Goal: Task Accomplishment & Management: Manage account settings

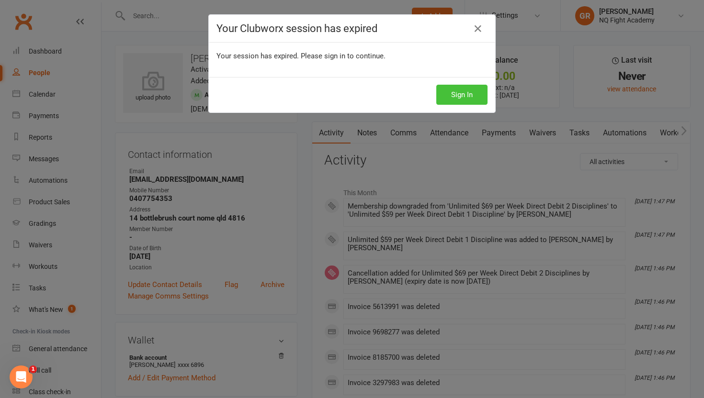
click at [457, 100] on button "Sign In" at bounding box center [461, 95] width 51 height 20
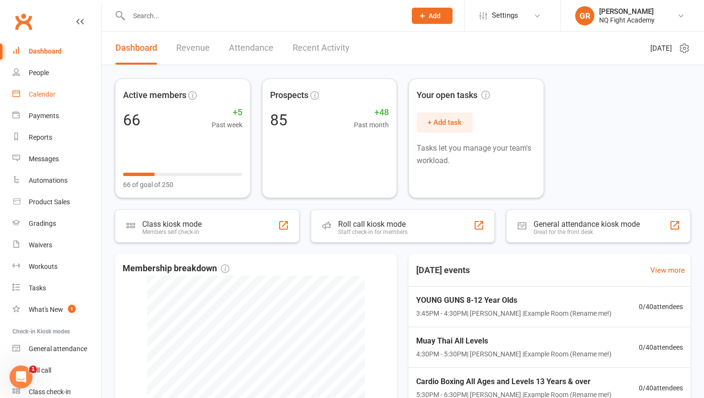
click at [43, 97] on div "Calendar" at bounding box center [42, 95] width 27 height 8
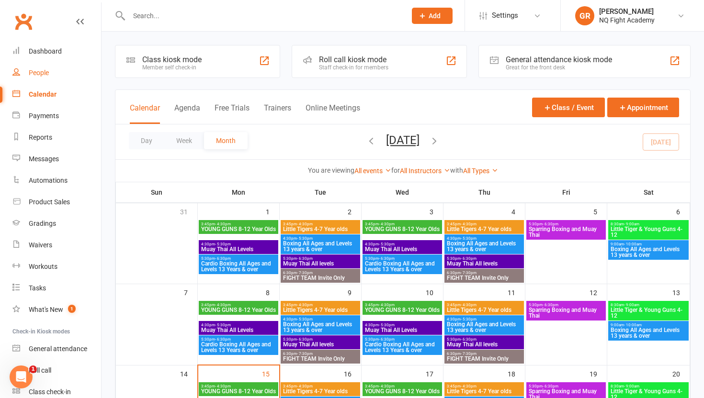
click at [34, 77] on link "People" at bounding box center [56, 73] width 89 height 22
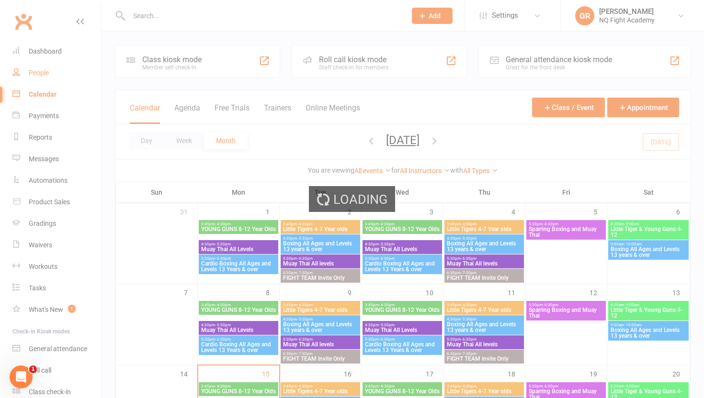
select select "100"
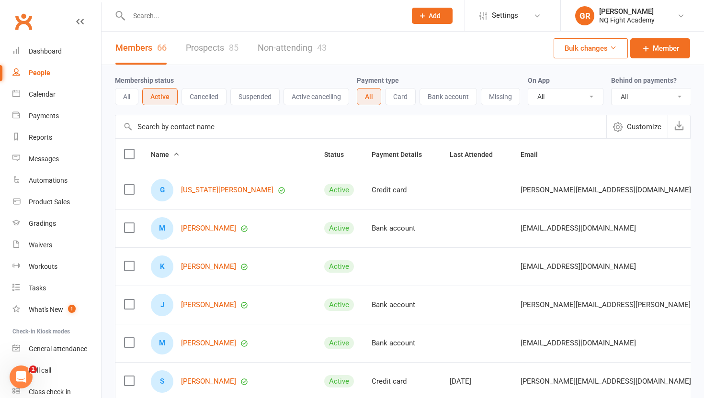
click at [171, 16] on input "text" at bounding box center [262, 15] width 273 height 13
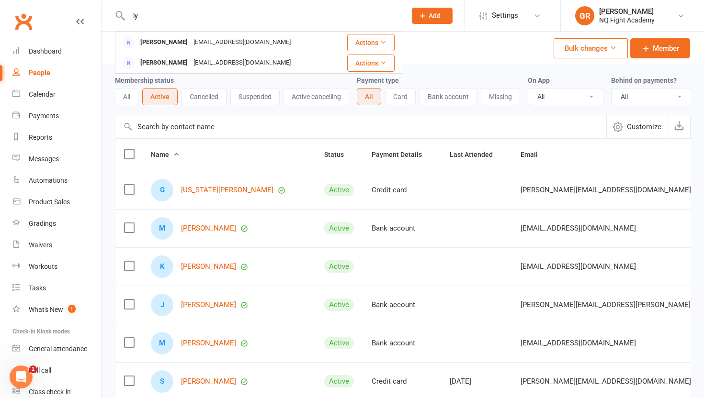
type input "l"
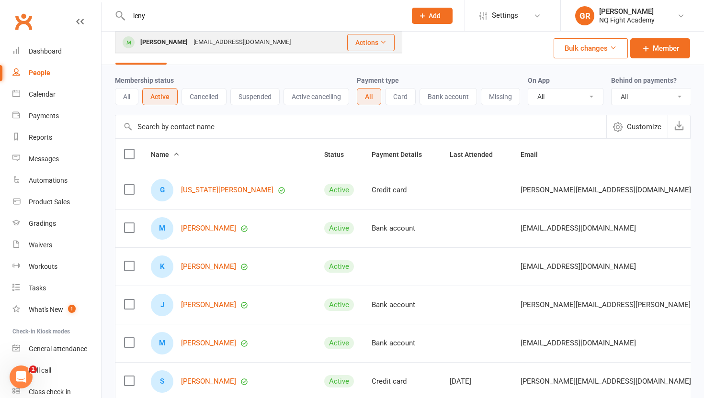
type input "leny"
click at [165, 42] on div "[PERSON_NAME]" at bounding box center [163, 42] width 53 height 14
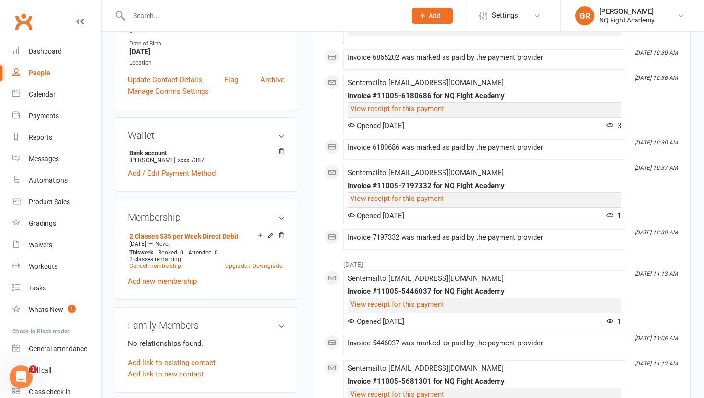
scroll to position [219, 0]
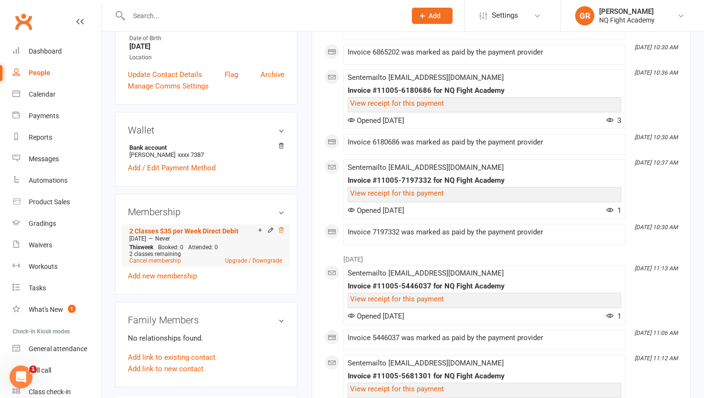
click at [280, 228] on icon at bounding box center [281, 230] width 7 height 7
click at [268, 256] on div "2 classes remaining" at bounding box center [205, 254] width 153 height 7
click at [268, 259] on link "Upgrade / Downgrade" at bounding box center [253, 261] width 57 height 7
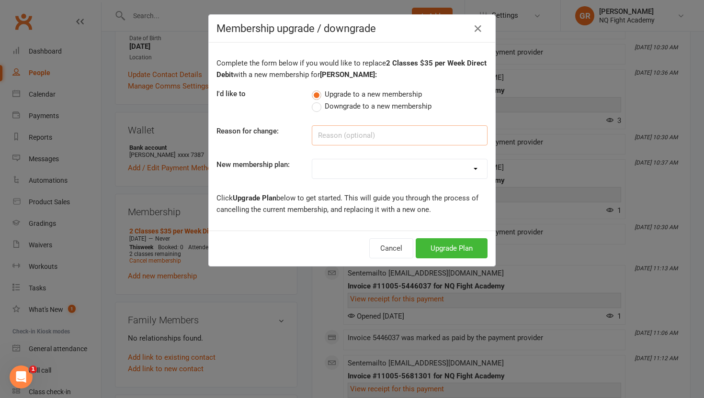
click at [342, 134] on input at bounding box center [400, 135] width 176 height 20
type input "Leaving [GEOGRAPHIC_DATA]"
click at [350, 172] on select "Casual $25 Tap or Cash 2 Classes $35 per Week Direct Debit 3 Classes $49 per We…" at bounding box center [399, 168] width 175 height 19
click at [318, 103] on label "Downgrade to a new membership" at bounding box center [372, 106] width 120 height 11
click at [318, 101] on input "Downgrade to a new membership" at bounding box center [315, 101] width 6 height 0
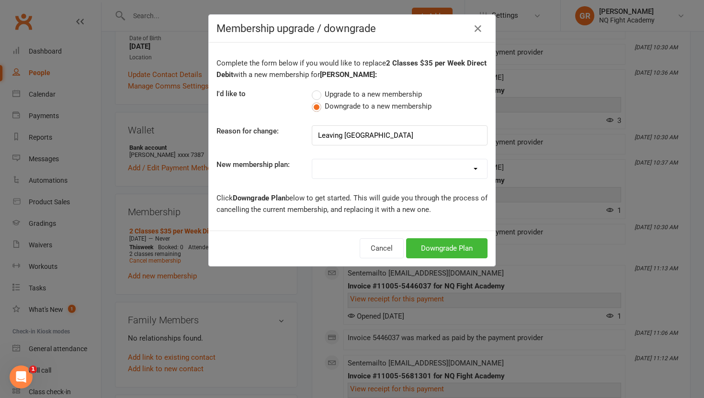
click at [323, 163] on select "Casual $25 Tap or Cash 2 Classes $35 per Week Direct Debit 3 Classes $49 per We…" at bounding box center [399, 168] width 175 height 19
click at [432, 257] on button "Downgrade Plan" at bounding box center [446, 249] width 81 height 20
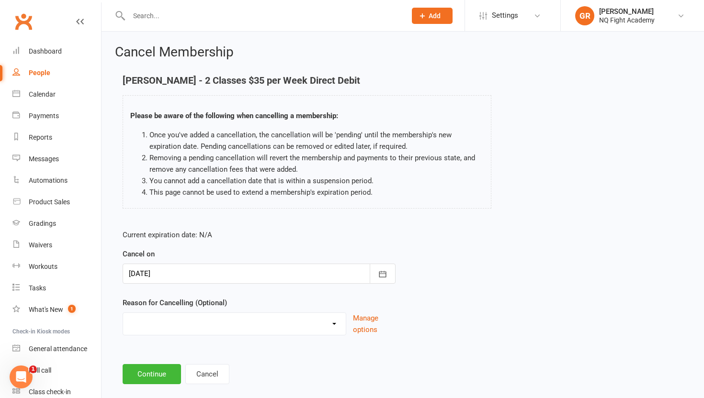
scroll to position [15, 0]
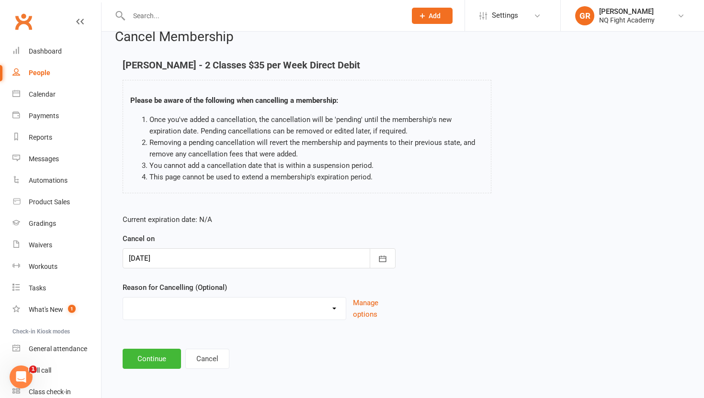
click at [174, 298] on select "Holiday Injury Other reason" at bounding box center [234, 307] width 223 height 19
select select "2"
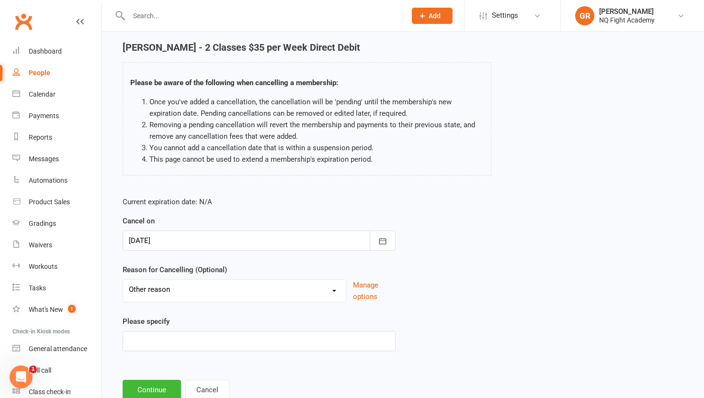
scroll to position [38, 0]
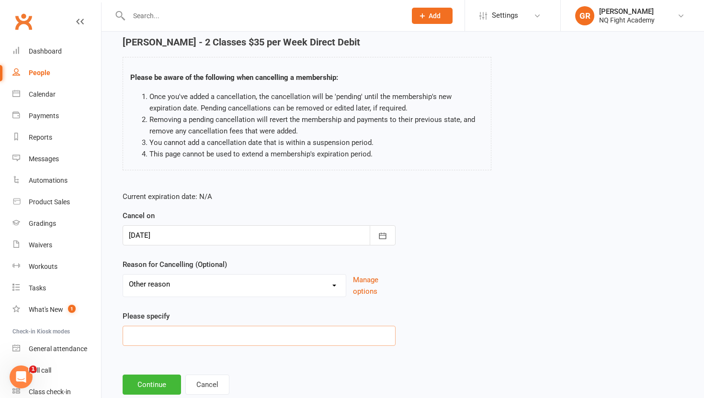
click at [173, 343] on input at bounding box center [259, 336] width 273 height 20
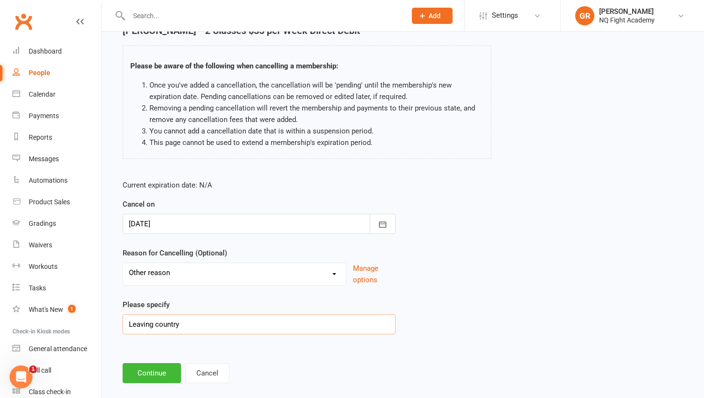
scroll to position [49, 0]
type input "Leaving country"
click at [158, 377] on button "Continue" at bounding box center [152, 374] width 58 height 20
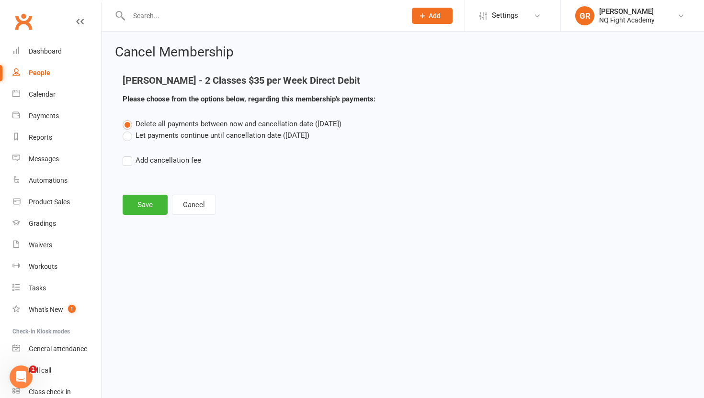
click at [128, 137] on label "Let payments continue until cancellation date ([DATE])" at bounding box center [216, 135] width 187 height 11
click at [128, 130] on input "Let payments continue until cancellation date ([DATE])" at bounding box center [126, 130] width 6 height 0
click at [146, 198] on button "Save" at bounding box center [145, 205] width 45 height 20
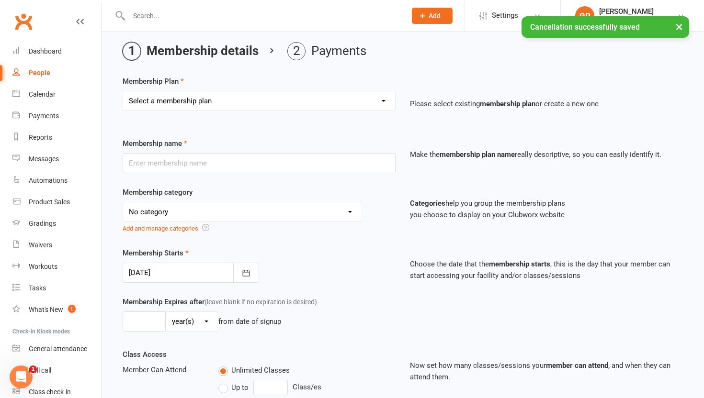
scroll to position [34, 0]
click at [273, 162] on input "text" at bounding box center [259, 163] width 273 height 20
click at [273, 149] on div "Membership name" at bounding box center [258, 154] width 287 height 35
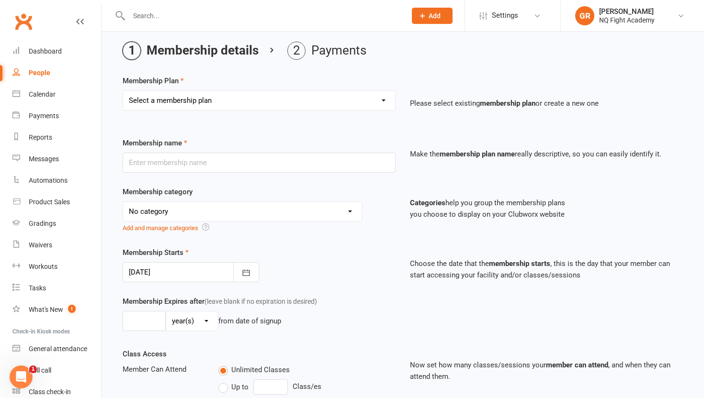
click at [38, 71] on div "People" at bounding box center [40, 73] width 22 height 8
select select "100"
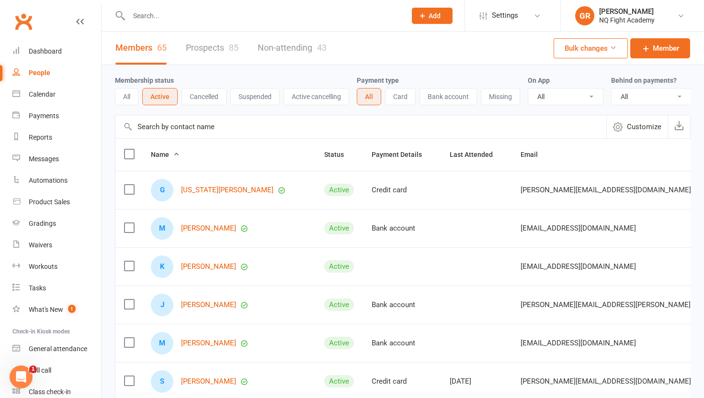
click at [179, 11] on input "text" at bounding box center [262, 15] width 273 height 13
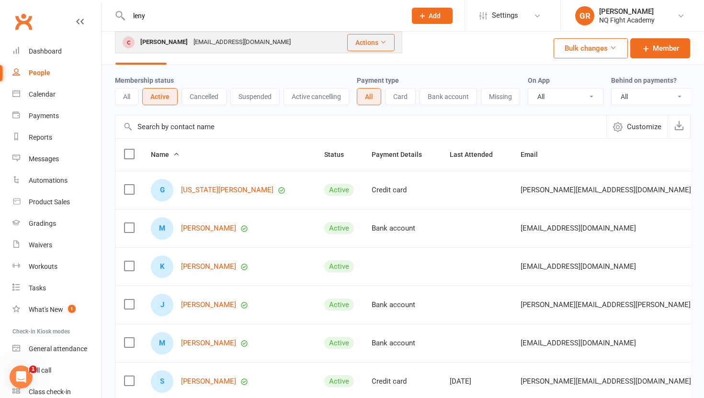
type input "leny"
click at [185, 43] on div "[PERSON_NAME]" at bounding box center [163, 42] width 53 height 14
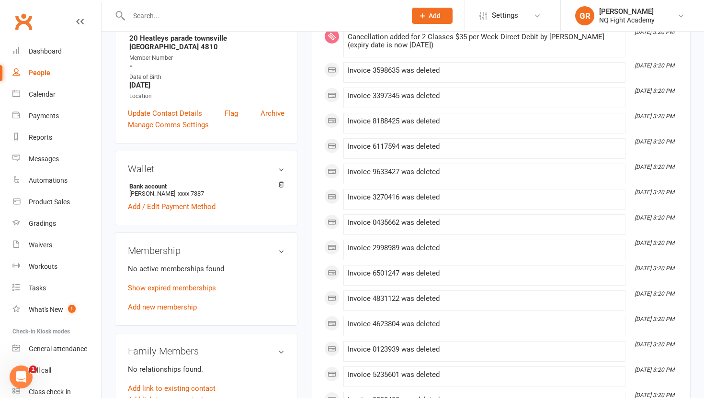
scroll to position [180, 0]
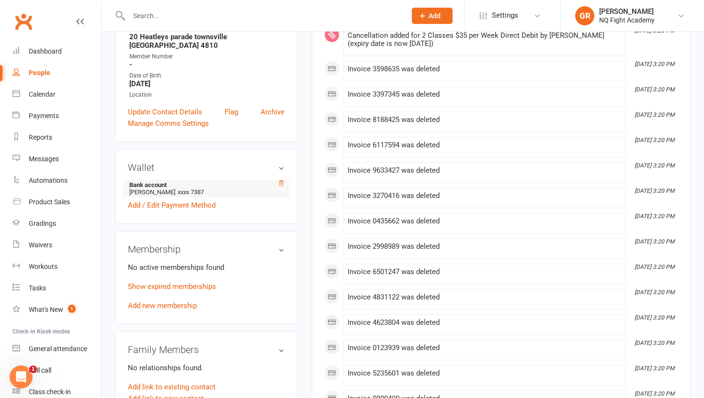
click at [280, 180] on icon at bounding box center [281, 183] width 7 height 7
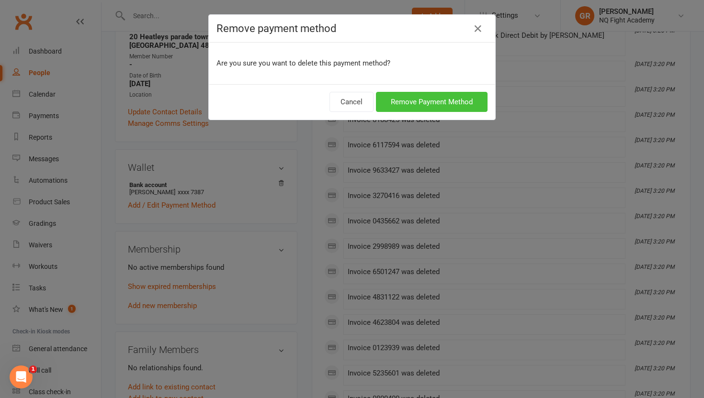
click at [434, 95] on button "Remove Payment Method" at bounding box center [432, 102] width 112 height 20
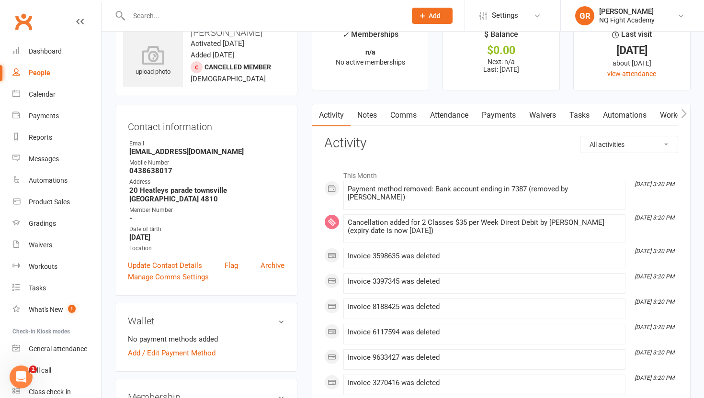
scroll to position [0, 0]
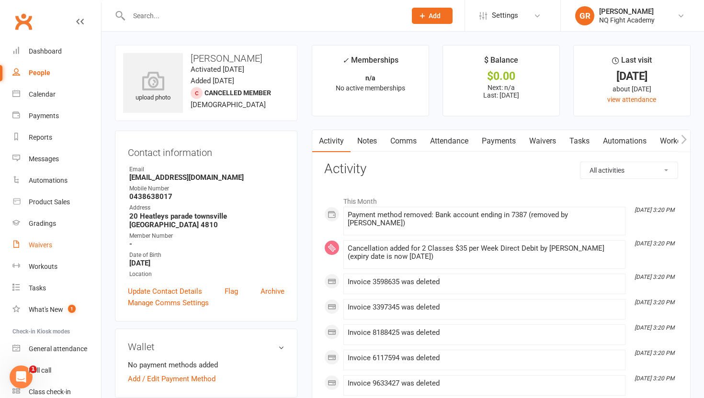
click at [35, 253] on link "Waivers" at bounding box center [56, 246] width 89 height 22
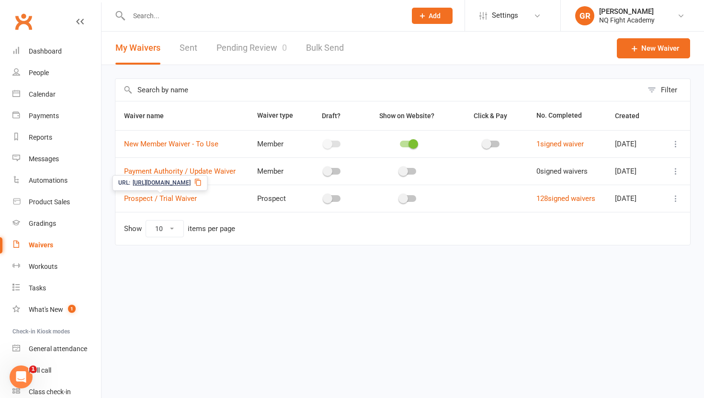
click at [175, 182] on span "[URL][DOMAIN_NAME]" at bounding box center [162, 183] width 58 height 9
click at [168, 18] on input "text" at bounding box center [262, 15] width 273 height 13
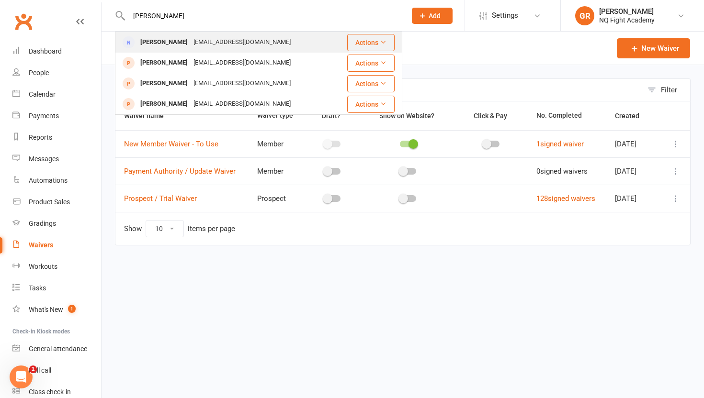
type input "[PERSON_NAME]"
click at [163, 44] on div "[PERSON_NAME]" at bounding box center [163, 42] width 53 height 14
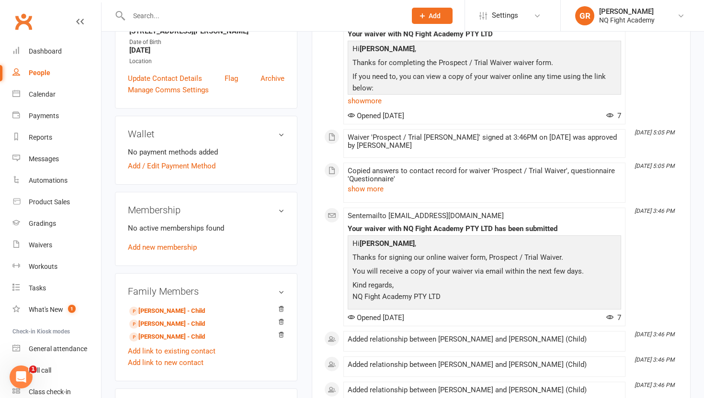
scroll to position [179, 0]
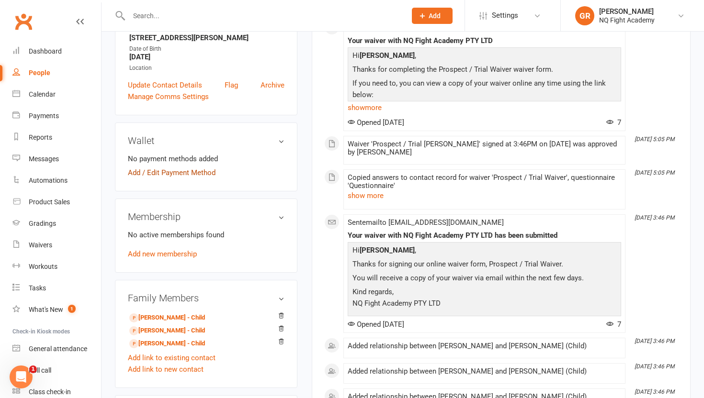
click at [194, 174] on link "Add / Edit Payment Method" at bounding box center [172, 172] width 88 height 11
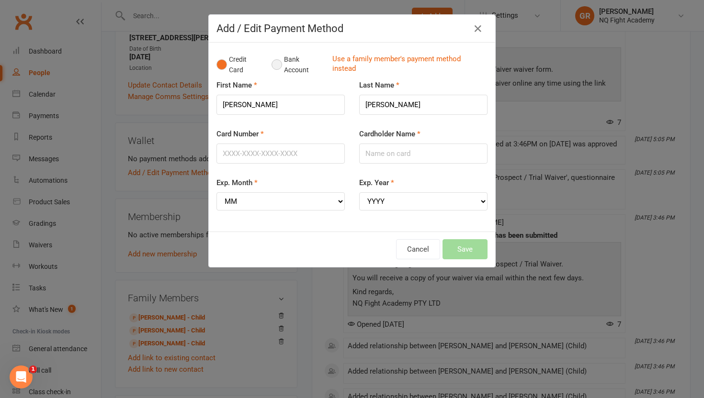
click at [277, 64] on button "Bank Account" at bounding box center [298, 64] width 53 height 29
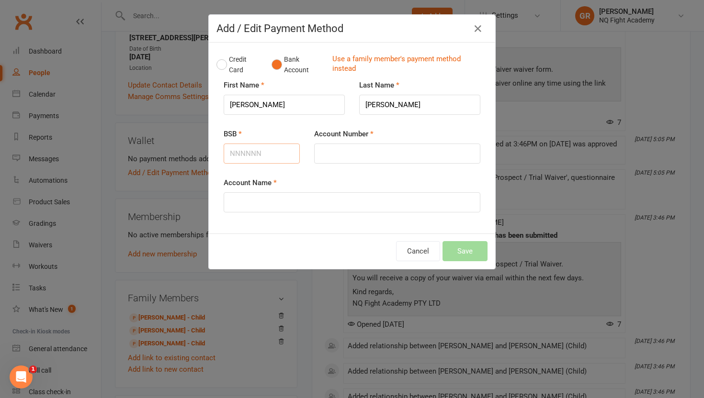
click at [251, 153] on input "BSB" at bounding box center [262, 154] width 76 height 20
click at [248, 154] on input "BSB" at bounding box center [262, 154] width 76 height 20
type input "084970"
type input "125610363"
click at [232, 199] on input "Account Name" at bounding box center [352, 203] width 257 height 20
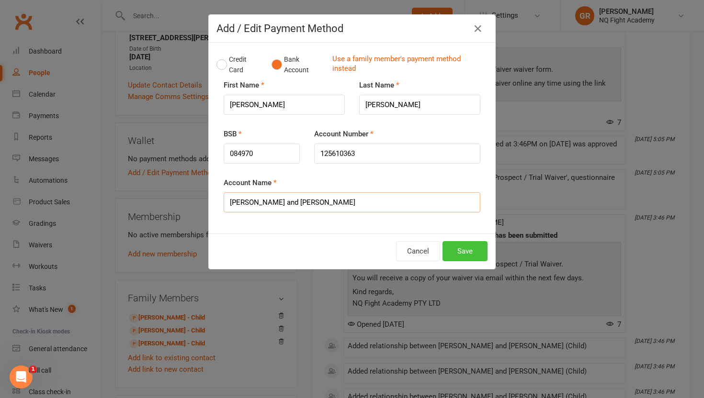
type input "[PERSON_NAME] and [PERSON_NAME]"
click at [451, 246] on button "Save" at bounding box center [465, 251] width 45 height 20
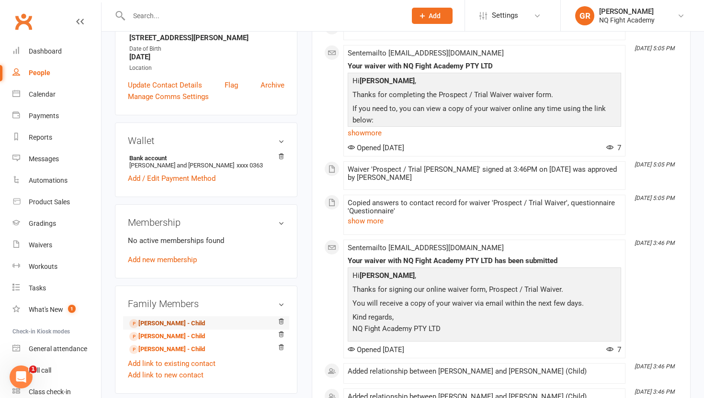
click at [156, 319] on link "[PERSON_NAME] - Child" at bounding box center [167, 324] width 76 height 10
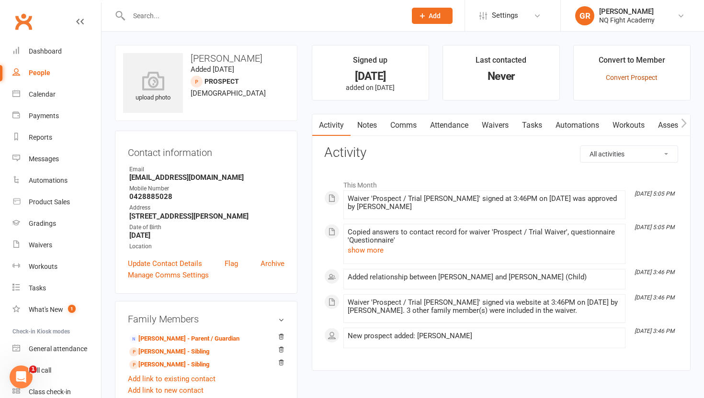
click at [618, 78] on link "Convert Prospect" at bounding box center [632, 78] width 52 height 8
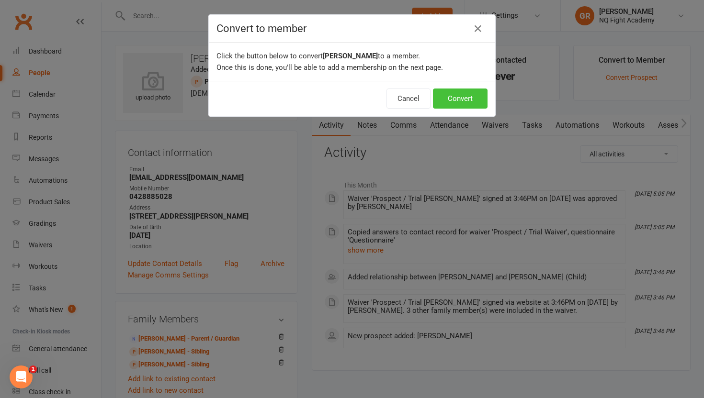
click at [466, 97] on button "Convert" at bounding box center [460, 99] width 55 height 20
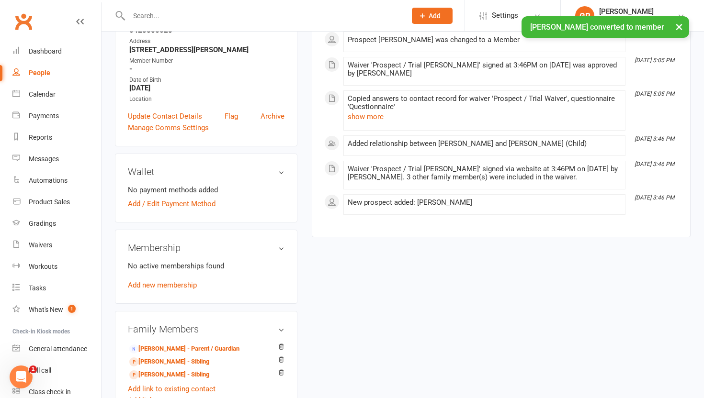
scroll to position [173, 0]
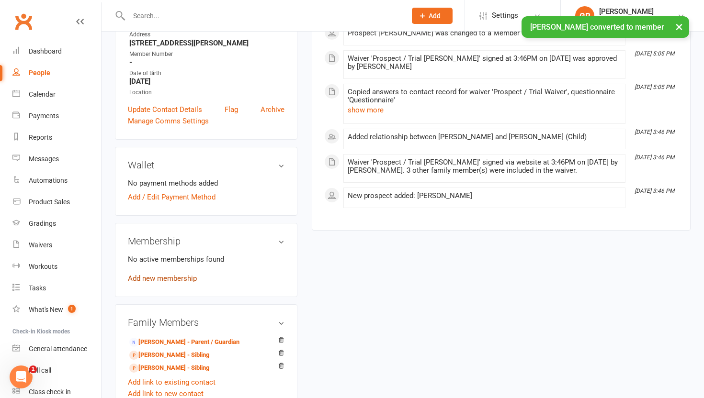
click at [183, 277] on link "Add new membership" at bounding box center [162, 278] width 69 height 9
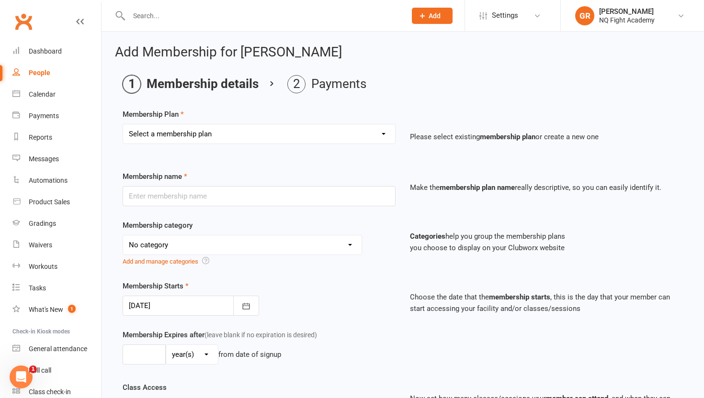
click at [275, 129] on select "Select a membership plan Create new Membership Plan Casual $25 Tap or Cash 2 Cl…" at bounding box center [259, 134] width 272 height 19
select select "2"
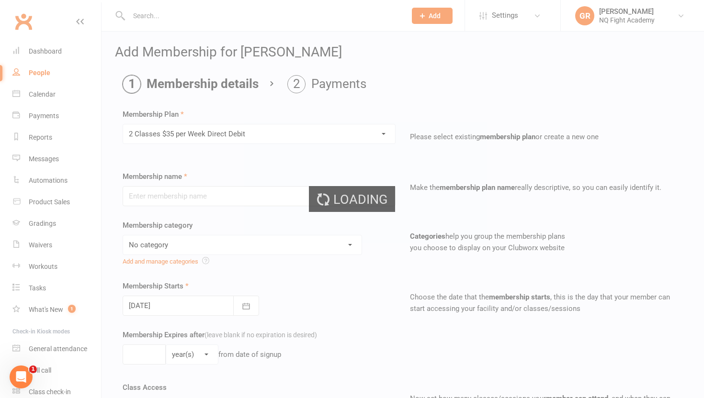
type input "2 Classes $35 per Week Direct Debit"
select select "12"
type input "0"
type input "2"
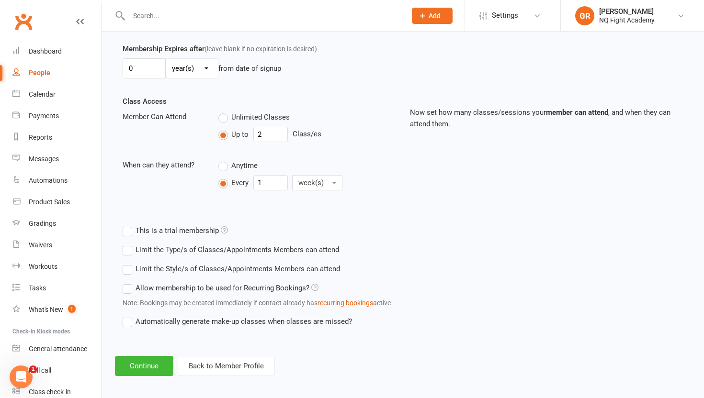
scroll to position [292, 0]
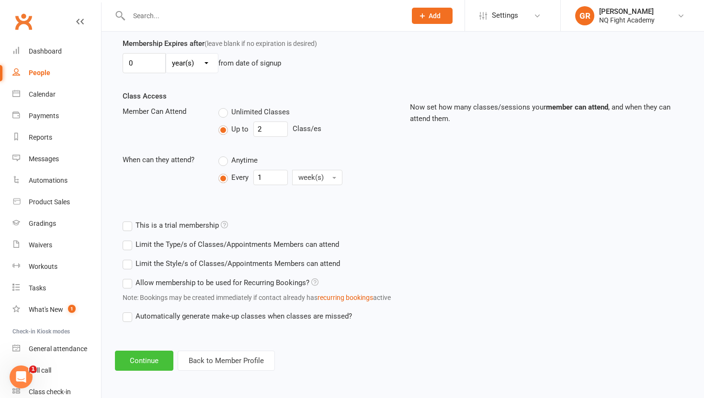
click at [150, 363] on button "Continue" at bounding box center [144, 361] width 58 height 20
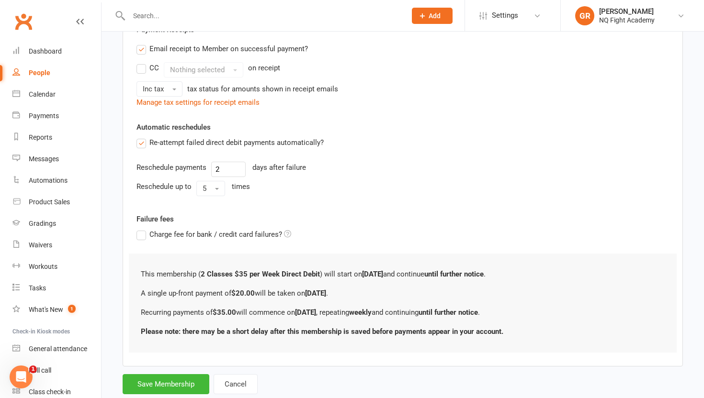
scroll to position [0, 0]
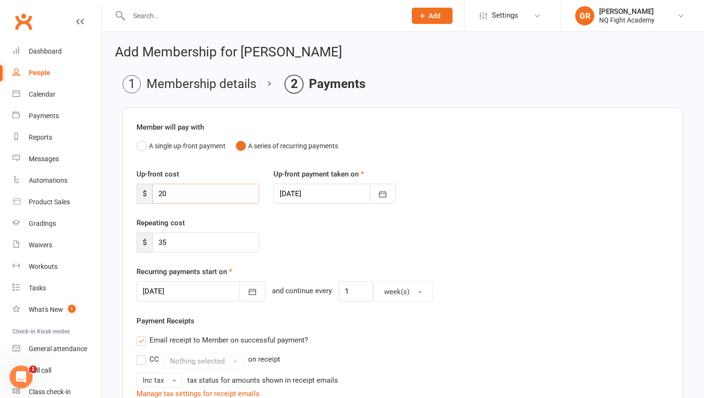
click at [175, 195] on input "20" at bounding box center [205, 194] width 107 height 20
type input "2"
type input "124"
click at [296, 239] on div "Repeating cost $ 35" at bounding box center [402, 241] width 547 height 49
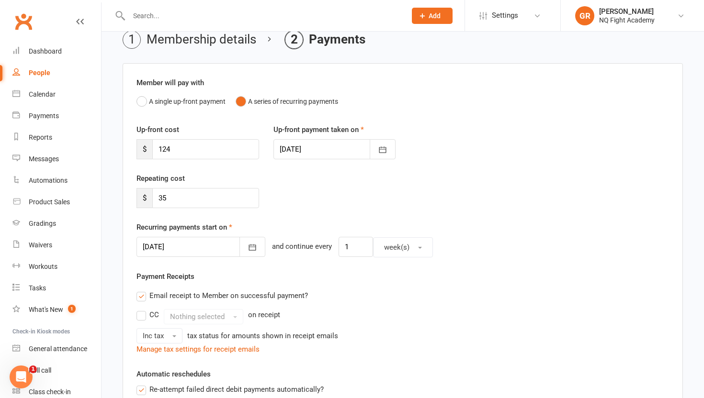
scroll to position [45, 0]
click at [248, 250] on icon "button" at bounding box center [253, 247] width 10 height 10
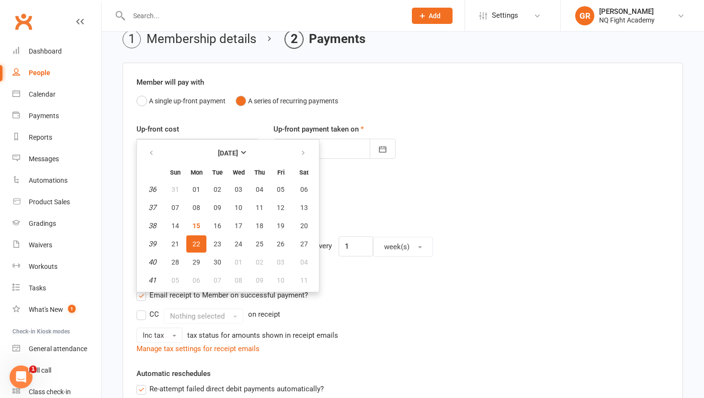
click at [355, 221] on div "Repeating cost $ 35" at bounding box center [402, 196] width 547 height 49
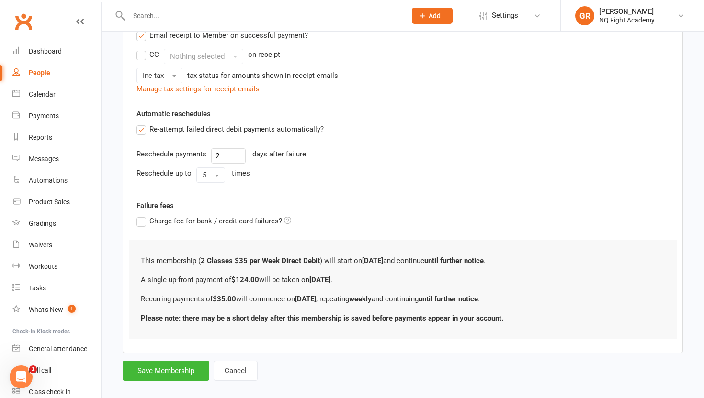
scroll to position [317, 0]
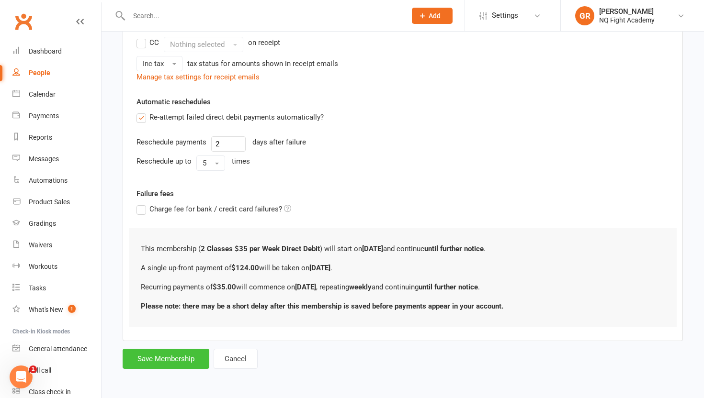
click at [177, 356] on button "Save Membership" at bounding box center [166, 359] width 87 height 20
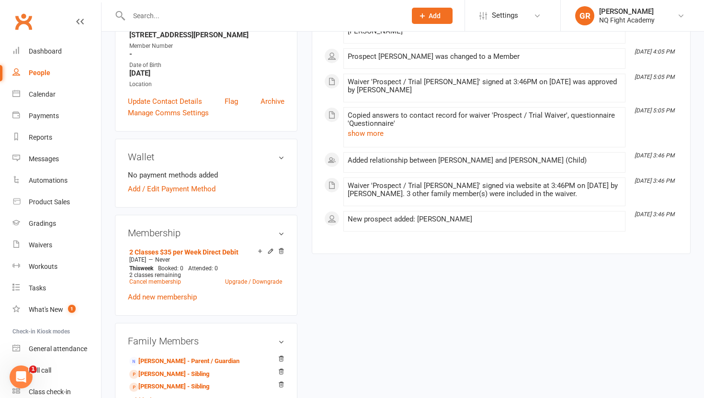
scroll to position [182, 0]
click at [196, 191] on link "Add / Edit Payment Method" at bounding box center [172, 189] width 88 height 11
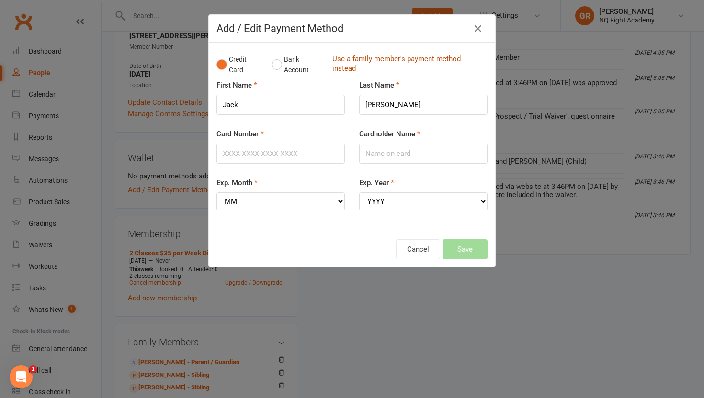
click at [345, 67] on link "Use a family member's payment method instead" at bounding box center [407, 65] width 150 height 22
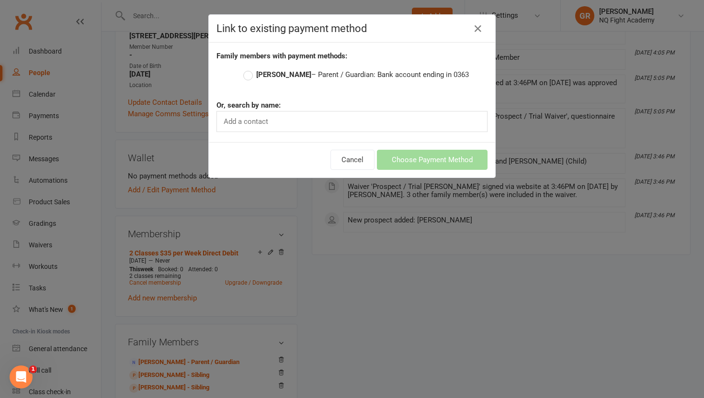
click at [248, 77] on label "[PERSON_NAME] – Parent / Guardian: Bank account ending in 0363" at bounding box center [356, 74] width 226 height 11
click at [248, 69] on input "[PERSON_NAME] – Parent / Guardian: Bank account ending in 0363" at bounding box center [246, 69] width 6 height 0
click at [420, 161] on button "Choose Payment Method" at bounding box center [432, 160] width 111 height 20
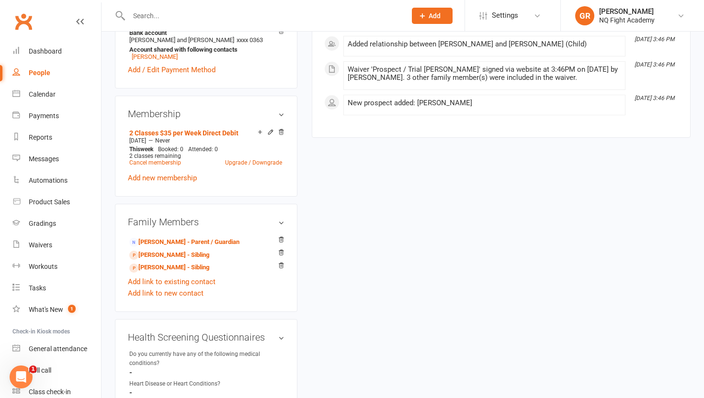
scroll to position [328, 0]
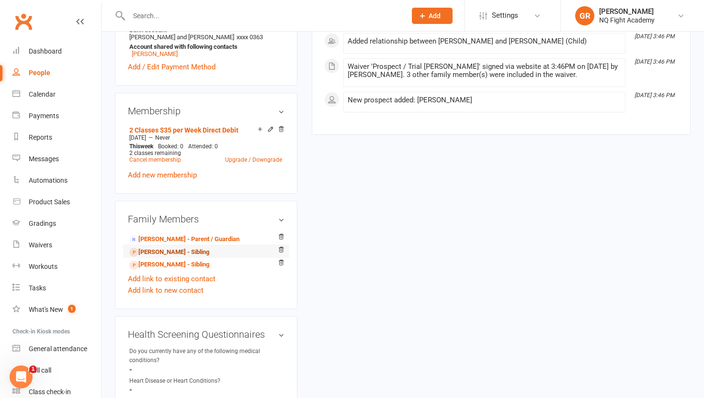
click at [191, 254] on link "[PERSON_NAME] - Sibling" at bounding box center [169, 253] width 80 height 10
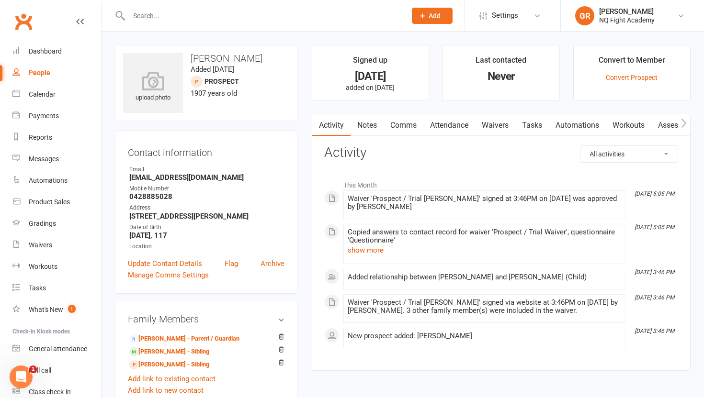
click at [634, 70] on div "Convert to Member" at bounding box center [632, 62] width 67 height 17
click at [633, 77] on link "Convert Prospect" at bounding box center [632, 78] width 52 height 8
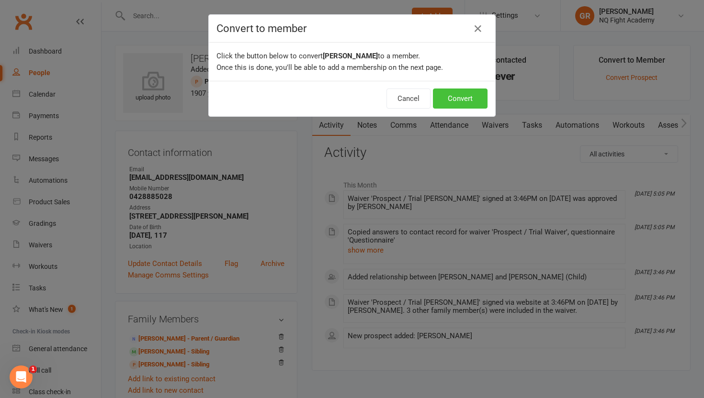
click at [465, 97] on button "Convert" at bounding box center [460, 99] width 55 height 20
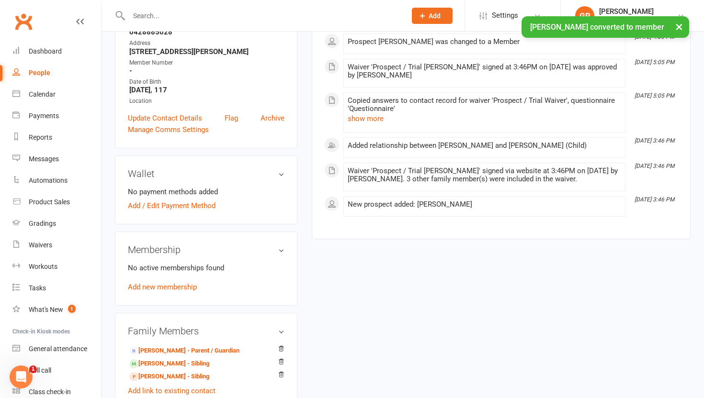
scroll to position [167, 0]
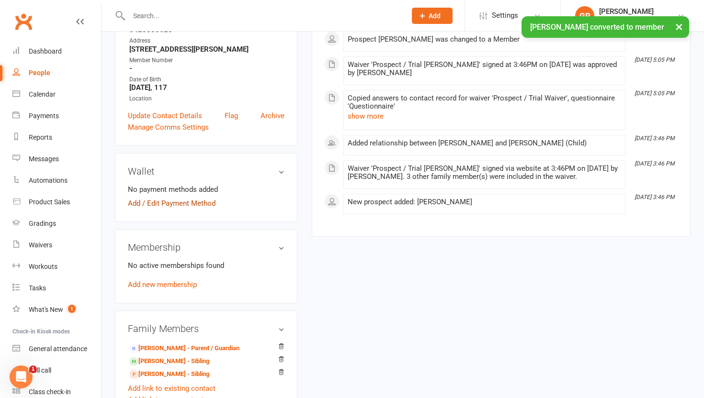
click at [186, 203] on link "Add / Edit Payment Method" at bounding box center [172, 203] width 88 height 11
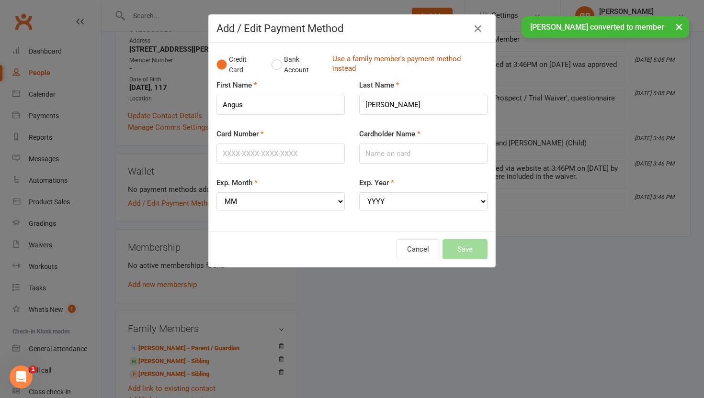
click at [342, 63] on link "Use a family member's payment method instead" at bounding box center [407, 65] width 150 height 22
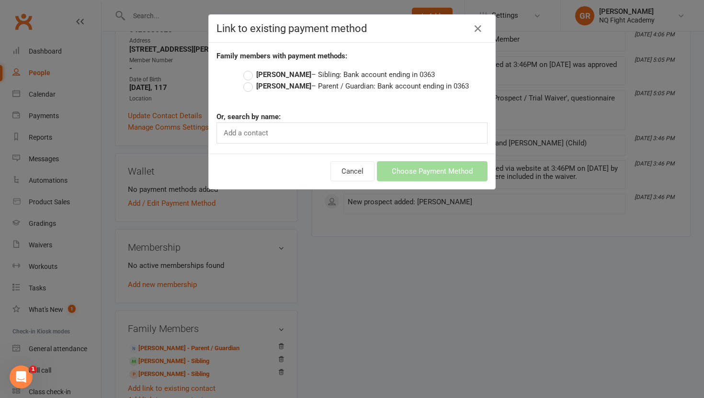
click at [250, 91] on label "[PERSON_NAME] – Parent / Guardian: Bank account ending in 0363" at bounding box center [356, 85] width 226 height 11
click at [250, 80] on input "[PERSON_NAME] – Parent / Guardian: Bank account ending in 0363" at bounding box center [246, 80] width 6 height 0
click at [428, 175] on button "Choose Payment Method" at bounding box center [432, 171] width 111 height 20
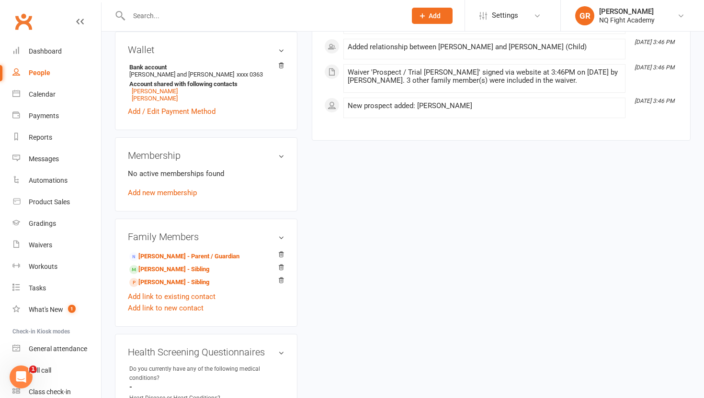
scroll to position [289, 0]
click at [171, 195] on div "No active memberships found Add new membership" at bounding box center [206, 183] width 157 height 31
click at [170, 189] on link "Add new membership" at bounding box center [162, 192] width 69 height 9
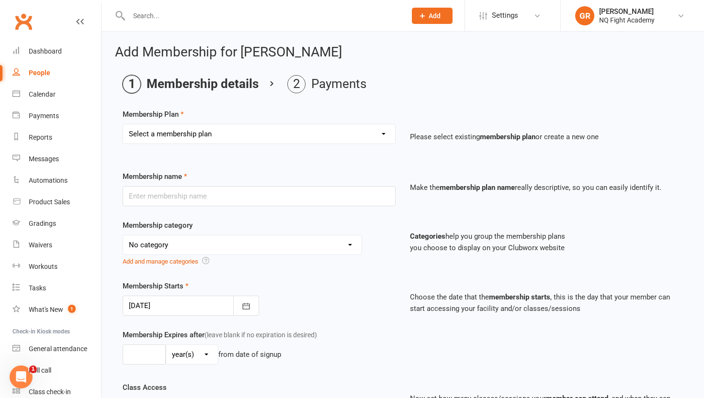
click at [248, 135] on select "Select a membership plan Create new Membership Plan Casual $25 Tap or Cash 2 Cl…" at bounding box center [259, 134] width 272 height 19
select select "2"
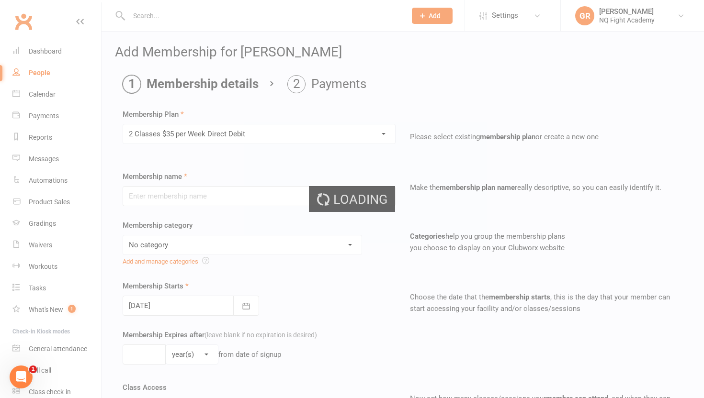
type input "2 Classes $35 per Week Direct Debit"
select select "12"
type input "0"
type input "2"
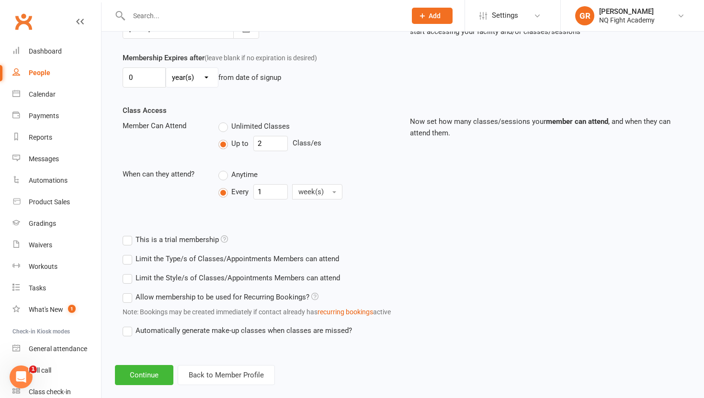
scroll to position [292, 0]
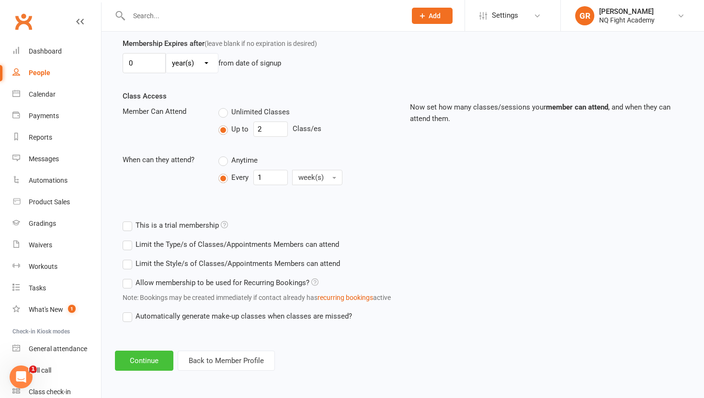
click at [150, 364] on button "Continue" at bounding box center [144, 361] width 58 height 20
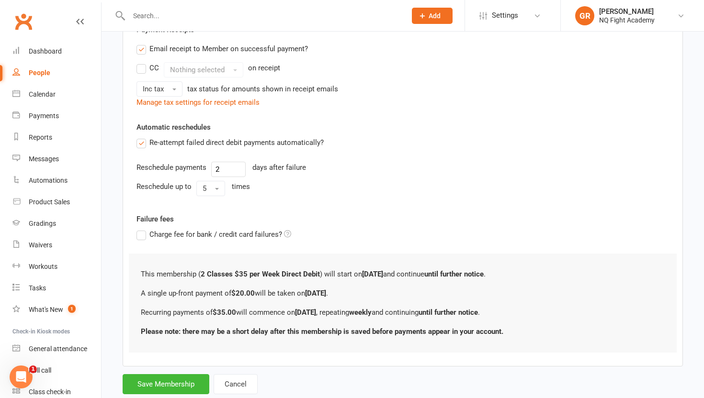
scroll to position [0, 0]
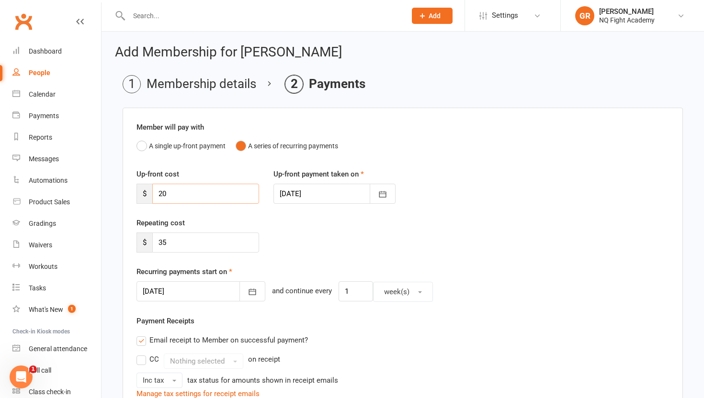
click at [175, 197] on input "20" at bounding box center [205, 194] width 107 height 20
type input "2"
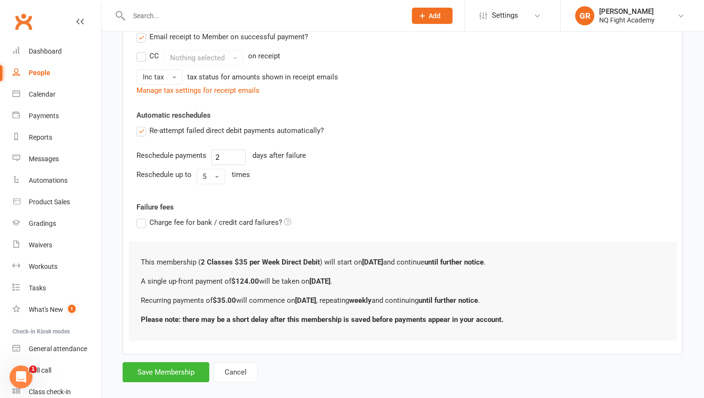
scroll to position [317, 0]
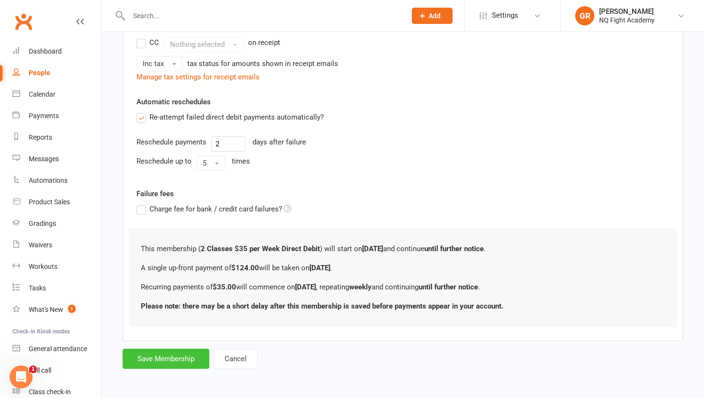
type input "124"
click at [162, 360] on button "Save Membership" at bounding box center [166, 359] width 87 height 20
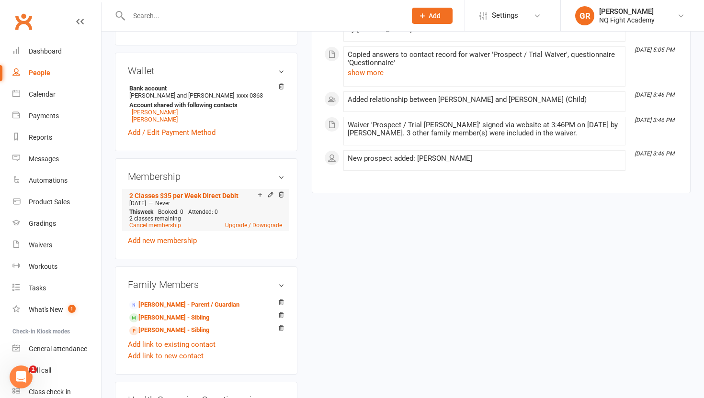
scroll to position [271, 0]
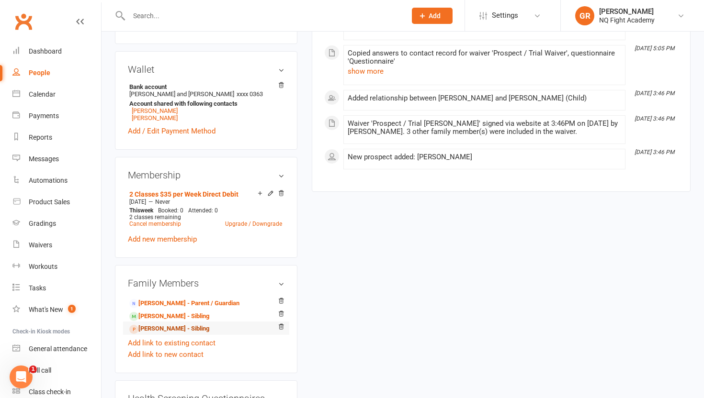
click at [150, 328] on link "[PERSON_NAME] - Sibling" at bounding box center [169, 329] width 80 height 10
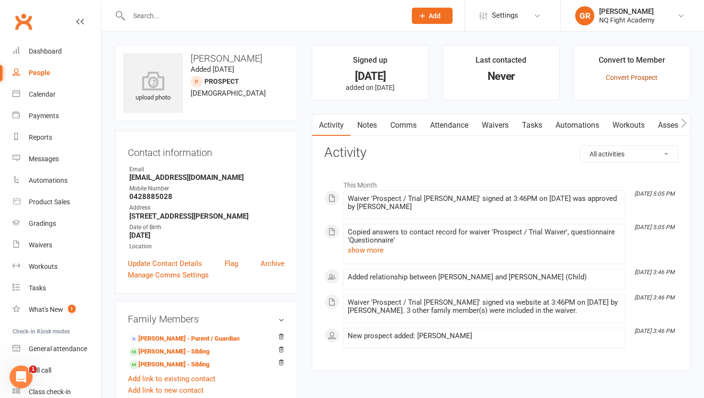
click at [635, 76] on link "Convert Prospect" at bounding box center [632, 78] width 52 height 8
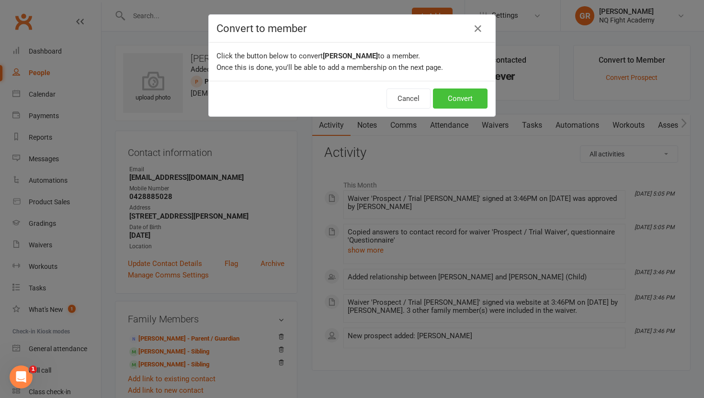
click at [468, 99] on button "Convert" at bounding box center [460, 99] width 55 height 20
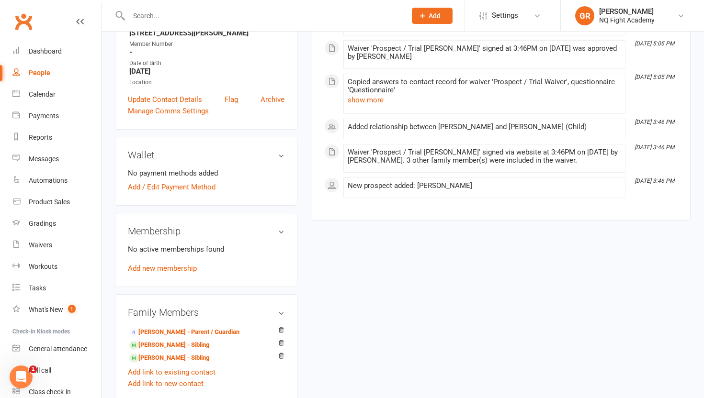
scroll to position [187, 0]
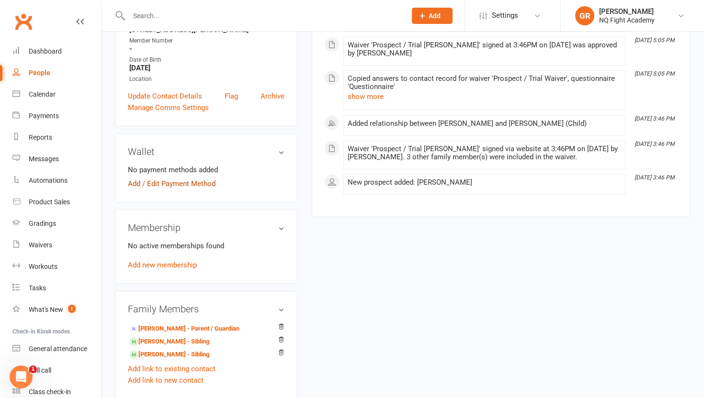
click at [197, 182] on link "Add / Edit Payment Method" at bounding box center [172, 183] width 88 height 11
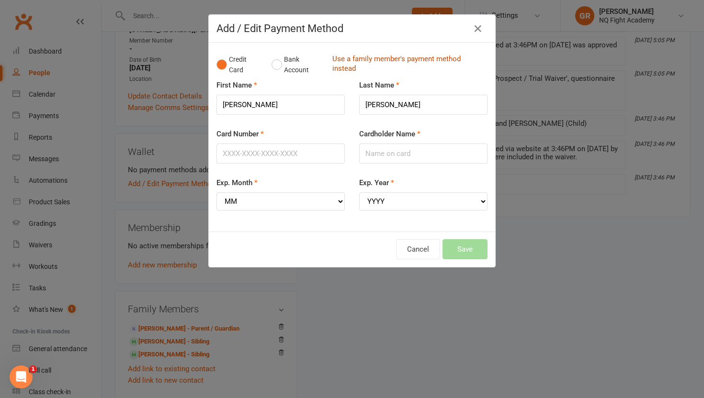
click at [354, 63] on link "Use a family member's payment method instead" at bounding box center [407, 65] width 150 height 22
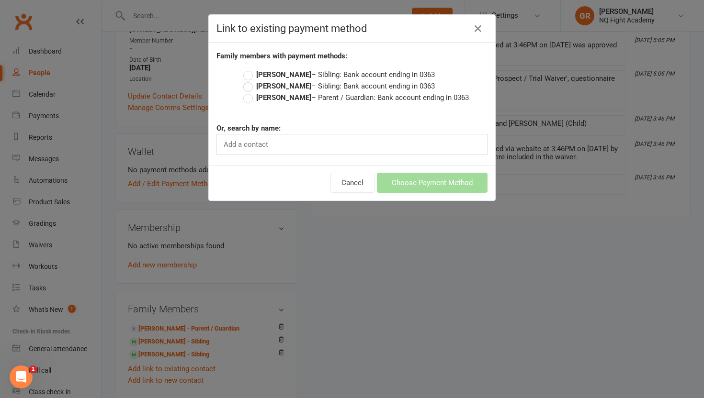
click at [252, 99] on label "[PERSON_NAME] – Parent / Guardian: Bank account ending in 0363" at bounding box center [356, 97] width 226 height 11
click at [250, 92] on input "[PERSON_NAME] – Parent / Guardian: Bank account ending in 0363" at bounding box center [246, 92] width 6 height 0
click at [406, 184] on button "Choose Payment Method" at bounding box center [432, 183] width 111 height 20
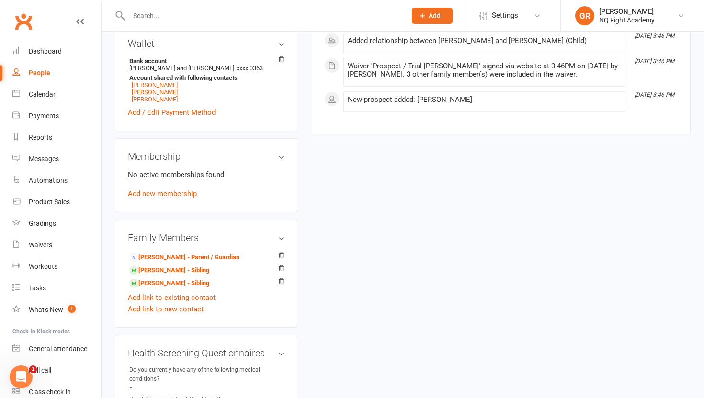
scroll to position [299, 0]
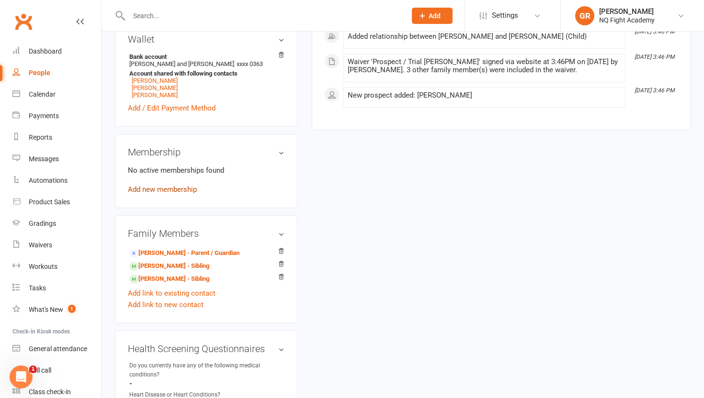
click at [177, 192] on link "Add new membership" at bounding box center [162, 189] width 69 height 9
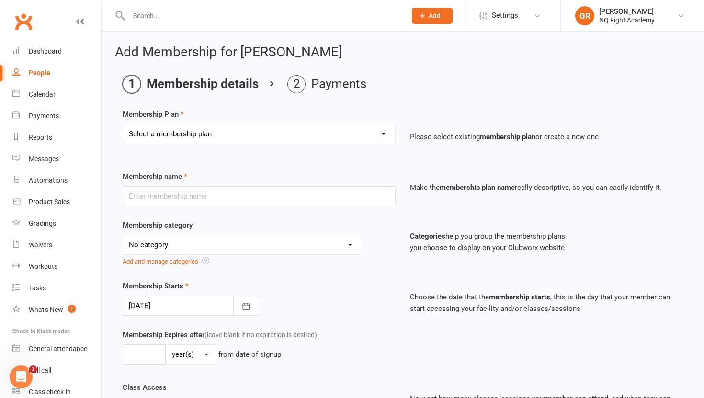
click at [244, 132] on select "Select a membership plan Create new Membership Plan Casual $25 Tap or Cash 2 Cl…" at bounding box center [259, 134] width 272 height 19
select select "2"
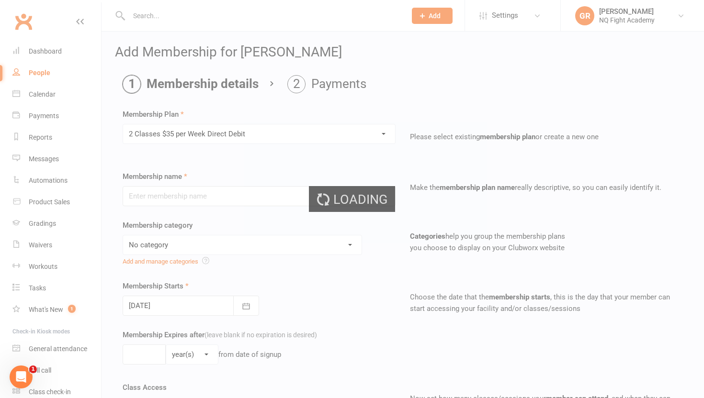
type input "2 Classes $35 per Week Direct Debit"
select select "12"
type input "0"
type input "2"
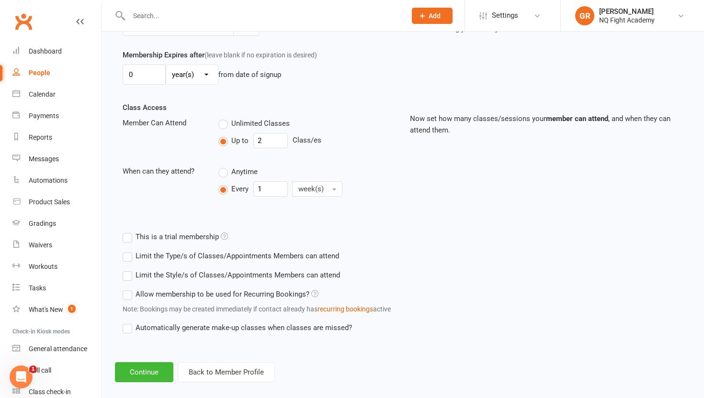
scroll to position [292, 0]
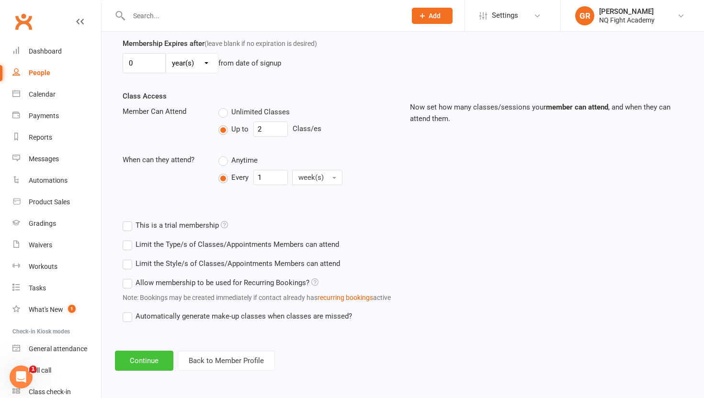
click at [149, 362] on button "Continue" at bounding box center [144, 361] width 58 height 20
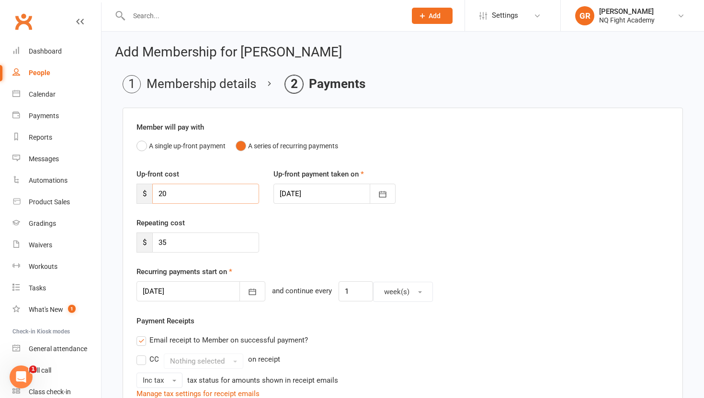
click at [174, 195] on input "20" at bounding box center [205, 194] width 107 height 20
type input "2"
type input "55"
click at [334, 230] on div "Repeating cost $ 35" at bounding box center [402, 241] width 547 height 49
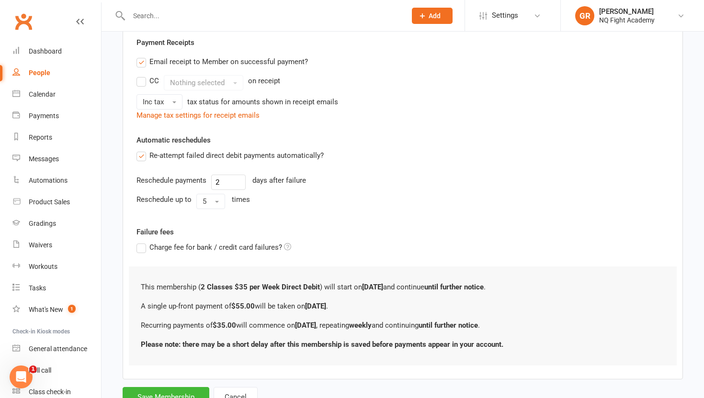
scroll to position [317, 0]
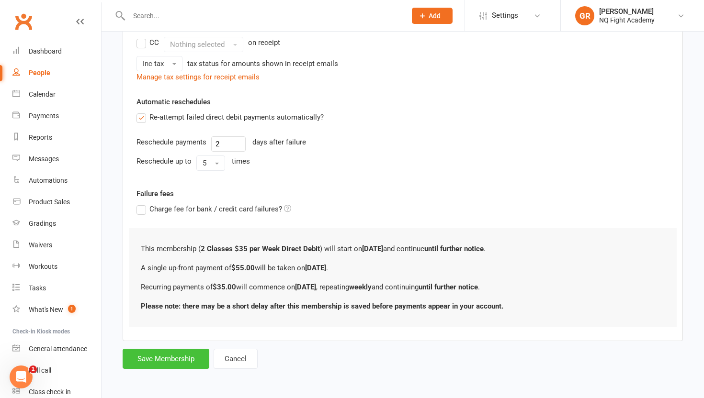
click at [152, 359] on button "Save Membership" at bounding box center [166, 359] width 87 height 20
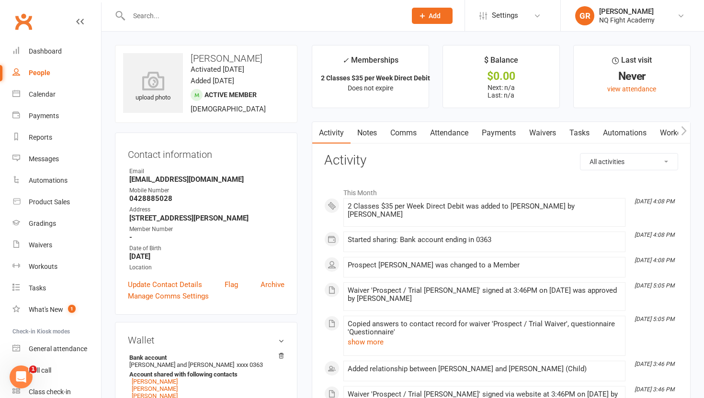
click at [46, 71] on div "People" at bounding box center [40, 73] width 22 height 8
select select "100"
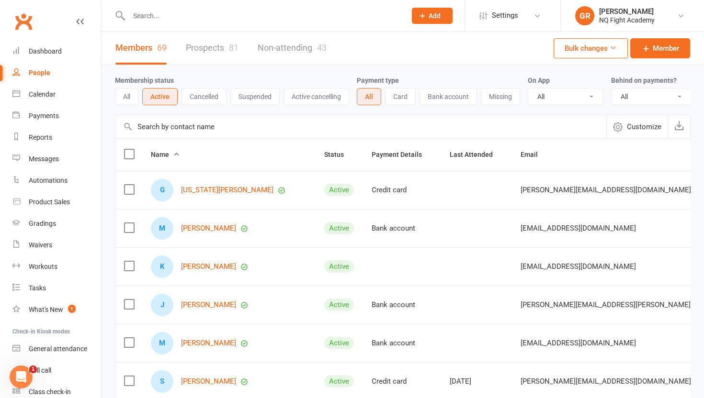
click at [163, 99] on button "Active" at bounding box center [159, 96] width 35 height 17
click at [153, 16] on input "text" at bounding box center [262, 15] width 273 height 13
